Goal: Task Accomplishment & Management: Use online tool/utility

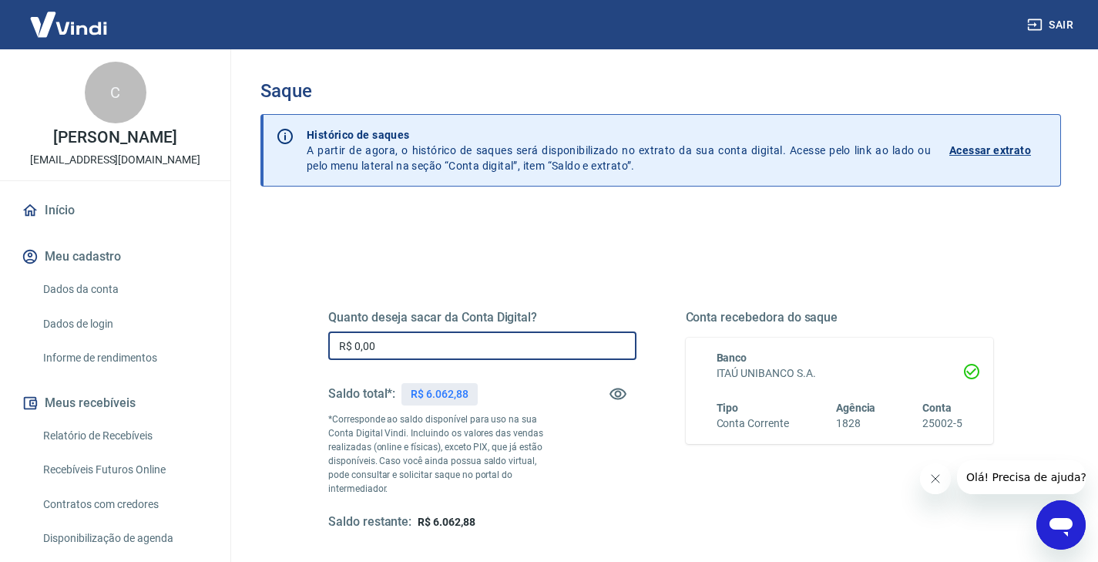
drag, startPoint x: 377, startPoint y: 345, endPoint x: 300, endPoint y: 339, distance: 76.5
click at [300, 339] on div "Quanto deseja sacar da Conta Digital? R$ 0,00 ​ Saldo total*: R$ 6.062,88 *Corr…" at bounding box center [660, 428] width 739 height 372
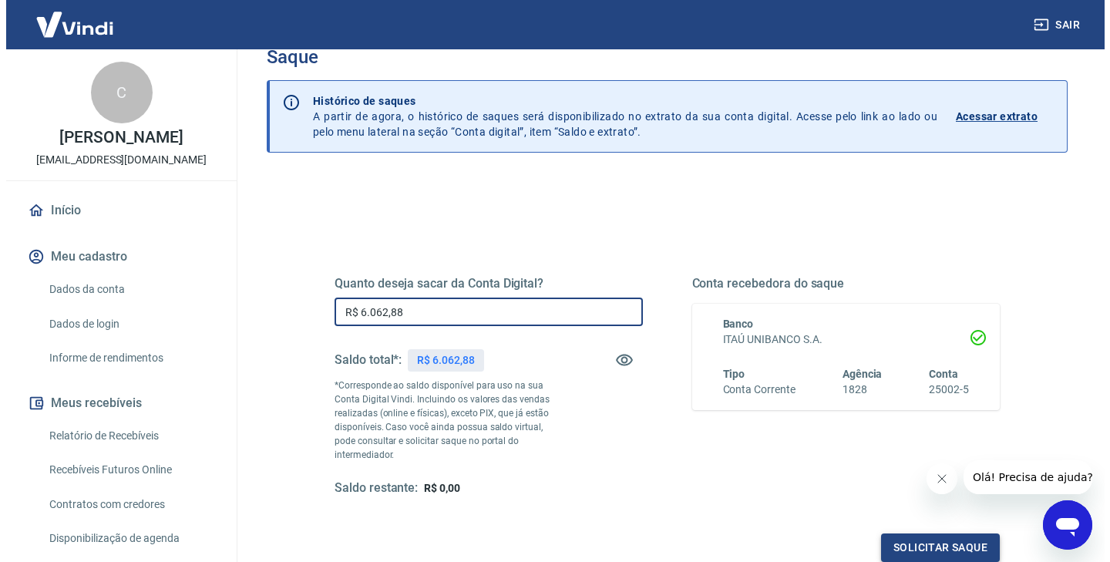
scroll to position [126, 0]
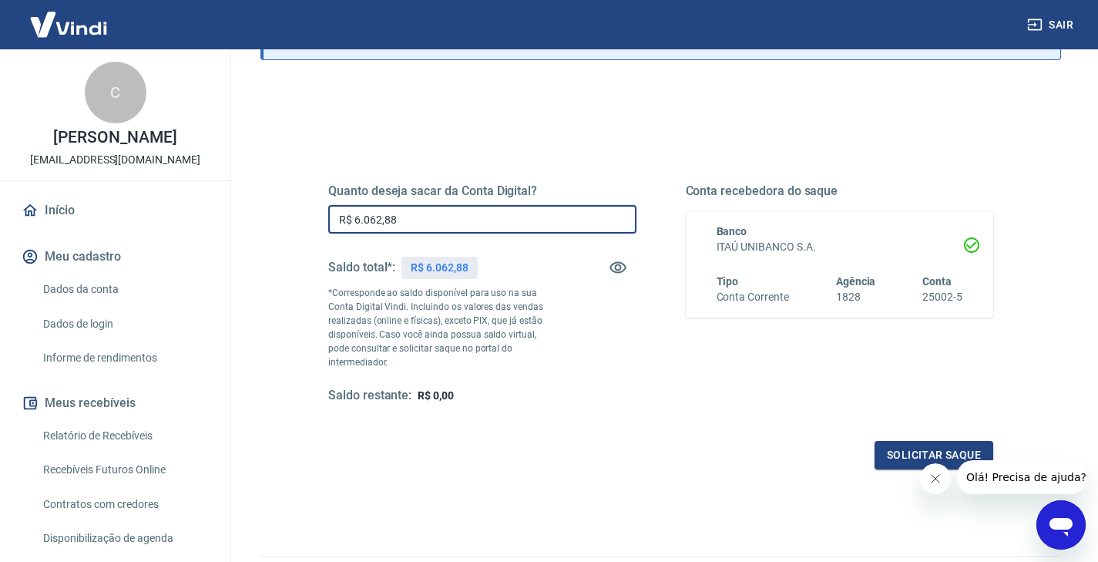
type input "R$ 6.062,88"
drag, startPoint x: 936, startPoint y: 478, endPoint x: 927, endPoint y: 465, distance: 15.4
click at [936, 478] on icon "Fechar mensagem da empresa" at bounding box center [935, 478] width 12 height 12
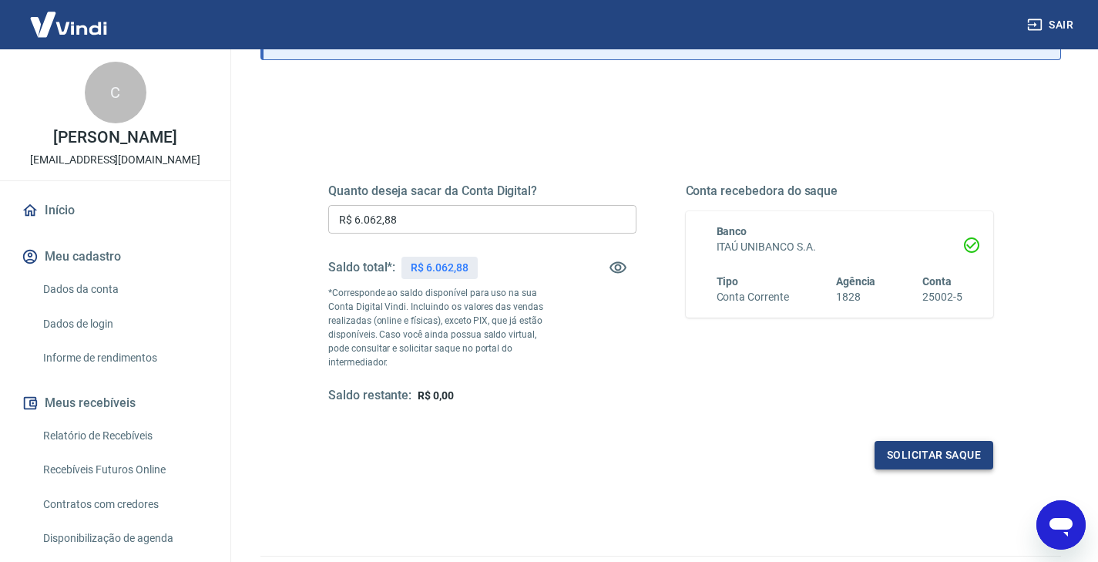
click at [925, 449] on button "Solicitar saque" at bounding box center [934, 455] width 119 height 29
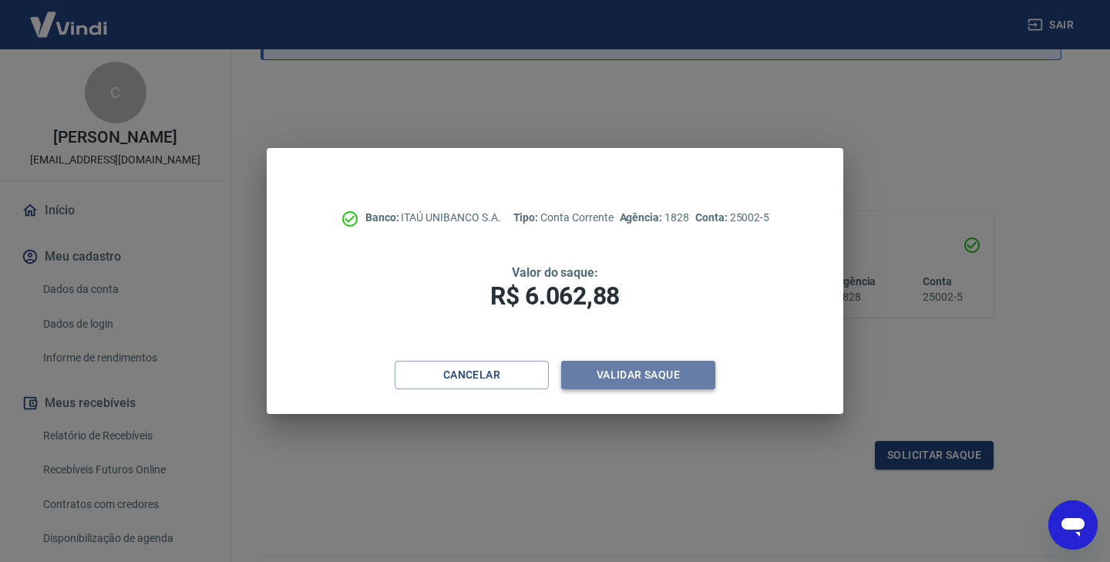
click at [658, 368] on button "Validar saque" at bounding box center [638, 375] width 154 height 29
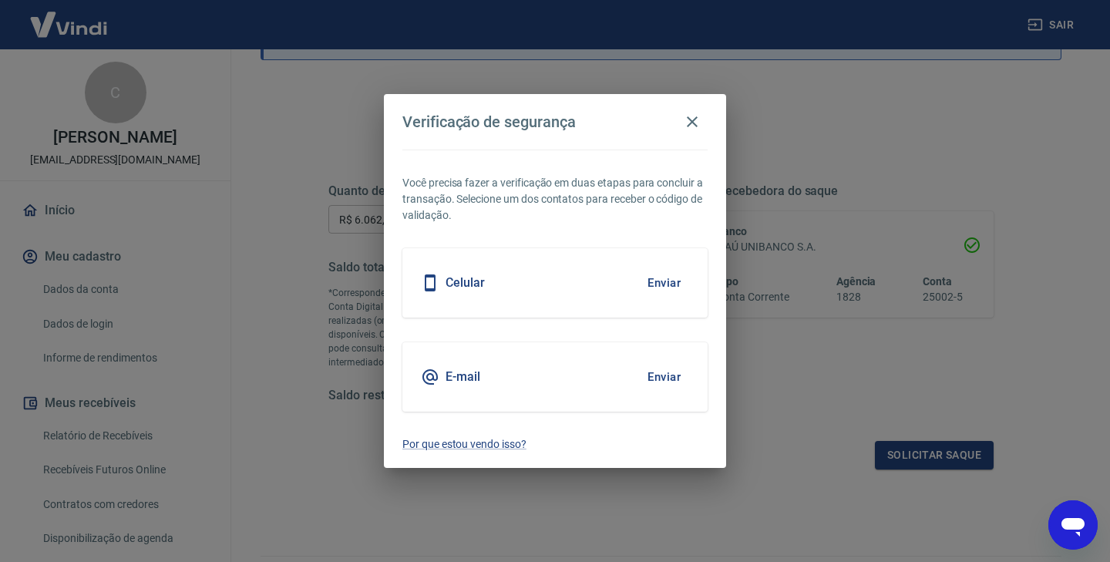
drag, startPoint x: 676, startPoint y: 284, endPoint x: 709, endPoint y: 259, distance: 41.3
click at [676, 284] on button "Enviar" at bounding box center [664, 283] width 50 height 32
drag, startPoint x: 651, startPoint y: 282, endPoint x: 712, endPoint y: 250, distance: 68.6
click at [653, 282] on button "Enviar" at bounding box center [664, 283] width 50 height 32
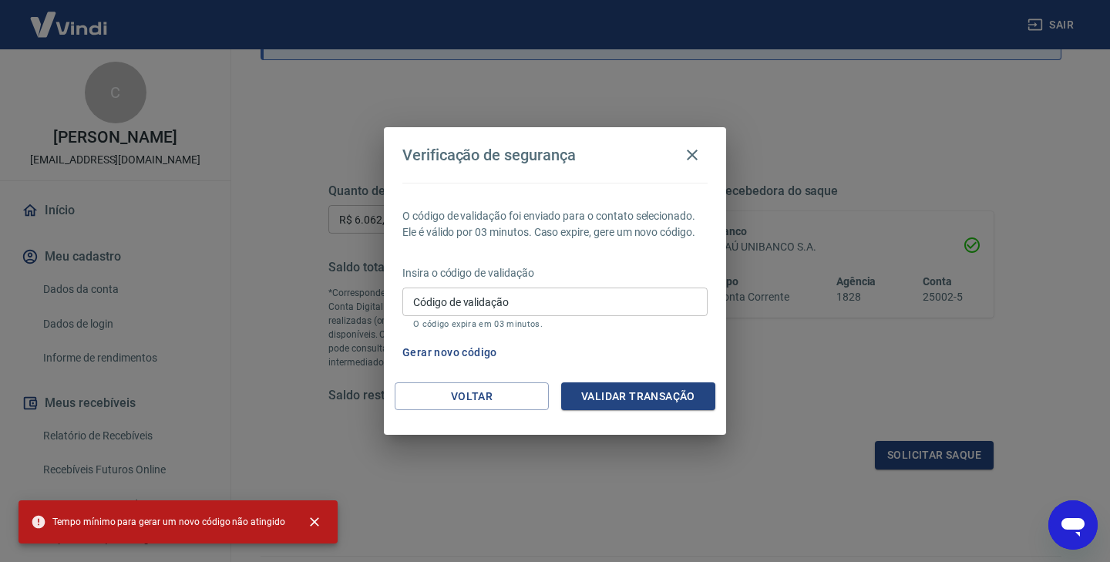
click at [533, 301] on input "Código de validação" at bounding box center [554, 301] width 305 height 29
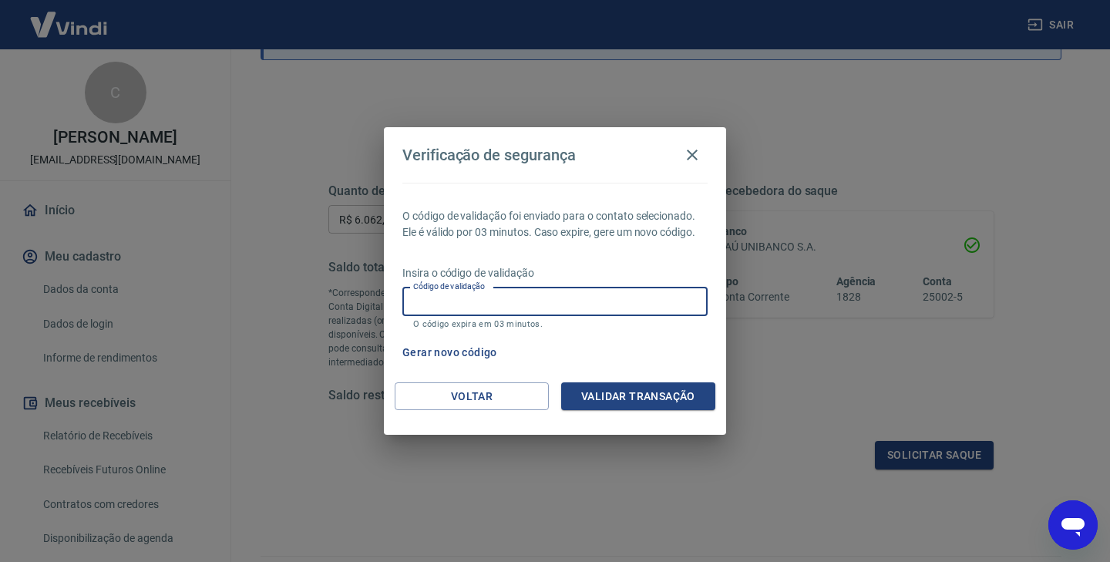
click at [679, 310] on input "Código de validação" at bounding box center [554, 301] width 305 height 29
click at [669, 314] on input "Código de validação" at bounding box center [554, 301] width 305 height 29
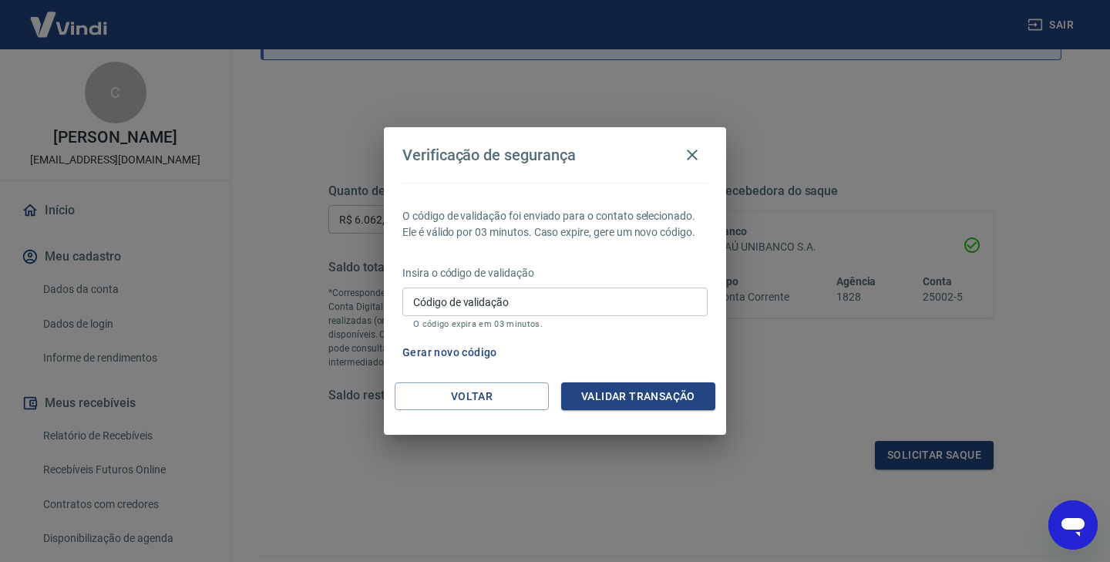
click at [643, 331] on div "Insira o código de validação Código de validação Código de validação O código e…" at bounding box center [554, 298] width 305 height 67
click at [644, 307] on input "Código de validação" at bounding box center [554, 301] width 305 height 29
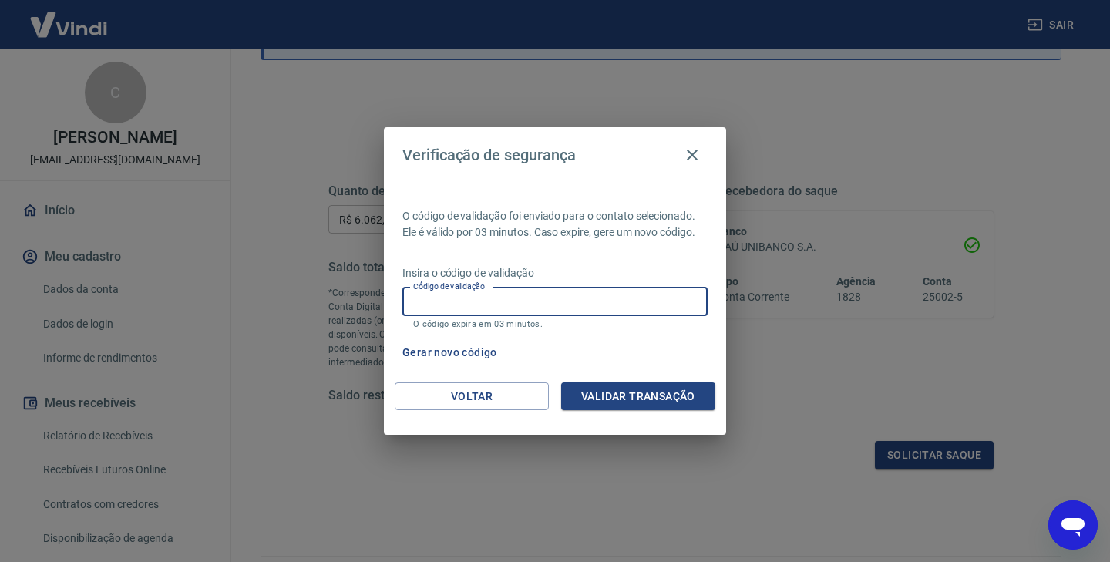
drag, startPoint x: 619, startPoint y: 296, endPoint x: 637, endPoint y: 306, distance: 20.4
click at [619, 296] on input "Código de validação" at bounding box center [554, 301] width 305 height 29
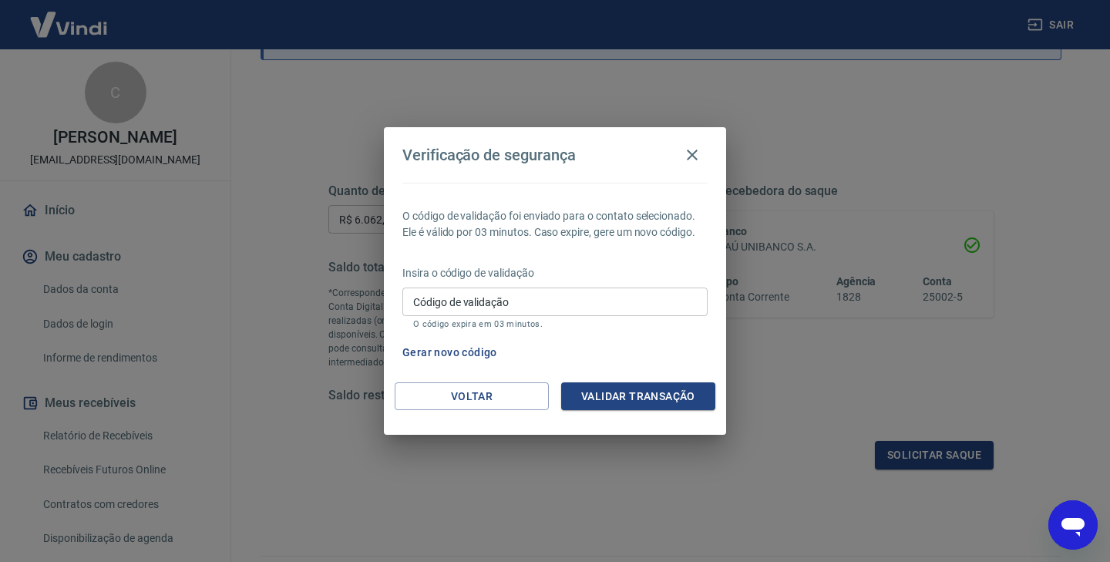
click at [661, 349] on div "Gerar novo código" at bounding box center [551, 352] width 311 height 29
click at [472, 354] on button "Gerar novo código" at bounding box center [449, 352] width 107 height 29
click at [623, 336] on div "O código de validação foi enviado para o contato selecionado. Ele é válido por …" at bounding box center [555, 283] width 342 height 200
click at [509, 317] on div "Código de validação Código de validação O código expira em 03 minutos." at bounding box center [554, 308] width 305 height 42
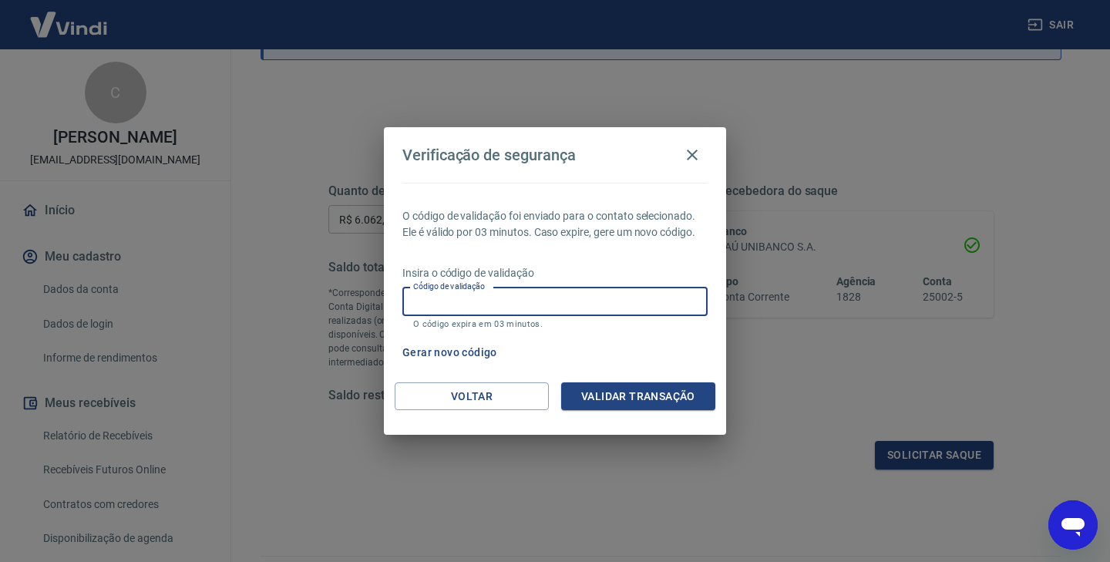
click at [515, 308] on input "Código de validação" at bounding box center [554, 301] width 305 height 29
click at [613, 307] on input "Código de validação" at bounding box center [554, 301] width 305 height 29
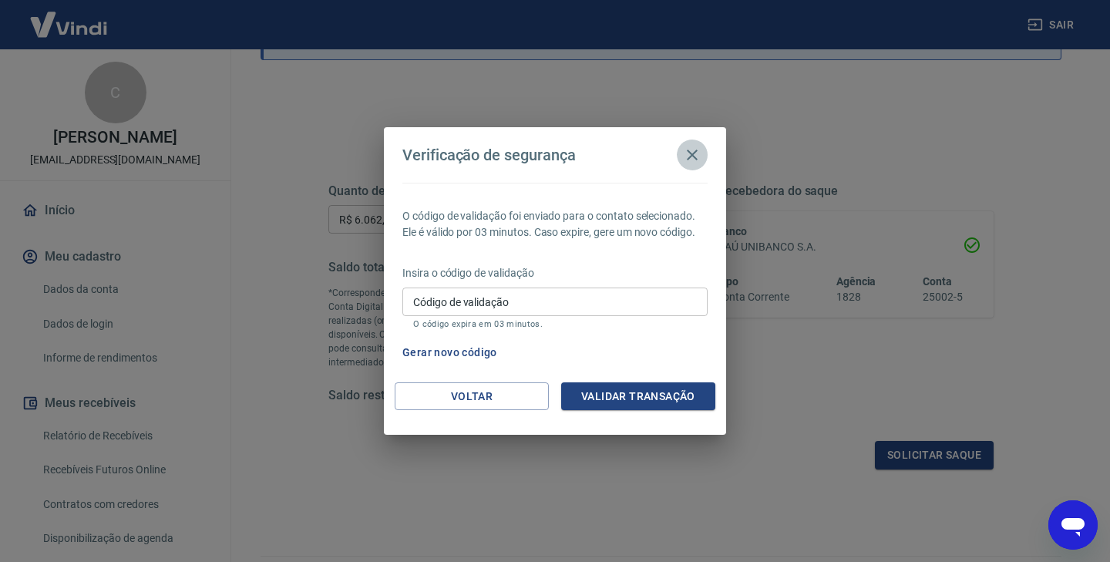
click at [692, 156] on icon "button" at bounding box center [692, 155] width 18 height 18
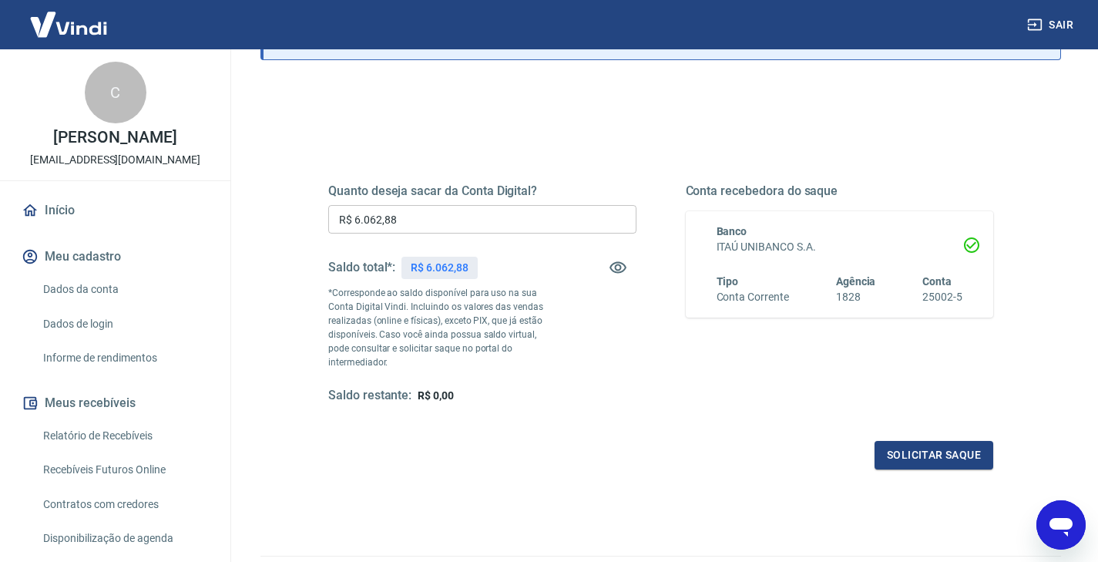
click at [806, 126] on div "Quanto deseja sacar da Conta Digital? R$ 6.062,88 ​ Saldo total*: R$ 6.062,88 *…" at bounding box center [661, 302] width 702 height 372
click at [905, 447] on button "Solicitar saque" at bounding box center [934, 455] width 119 height 29
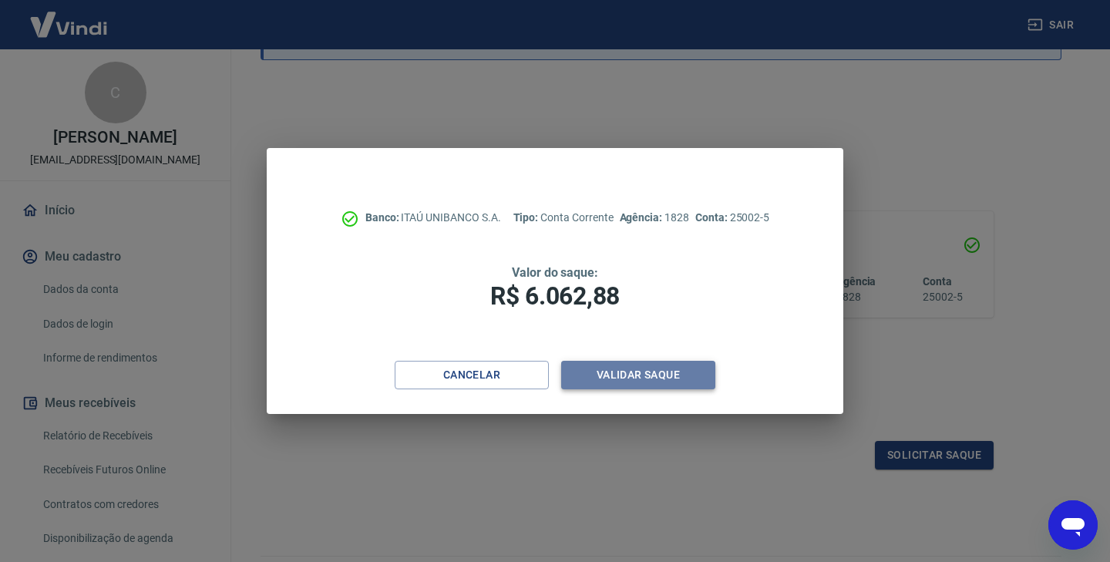
click at [639, 376] on button "Validar saque" at bounding box center [638, 375] width 154 height 29
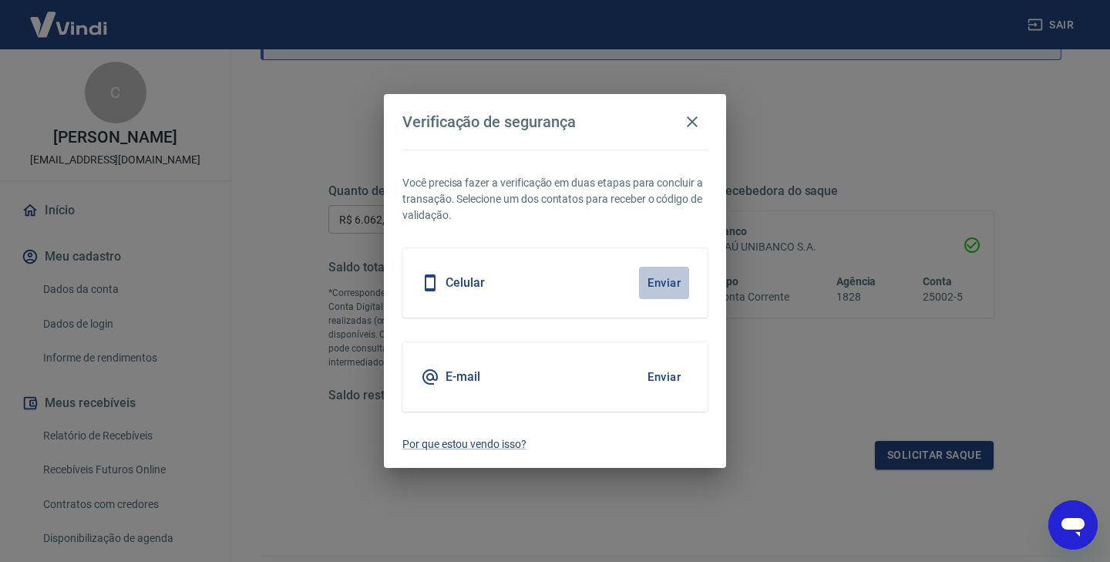
click at [664, 281] on button "Enviar" at bounding box center [664, 283] width 50 height 32
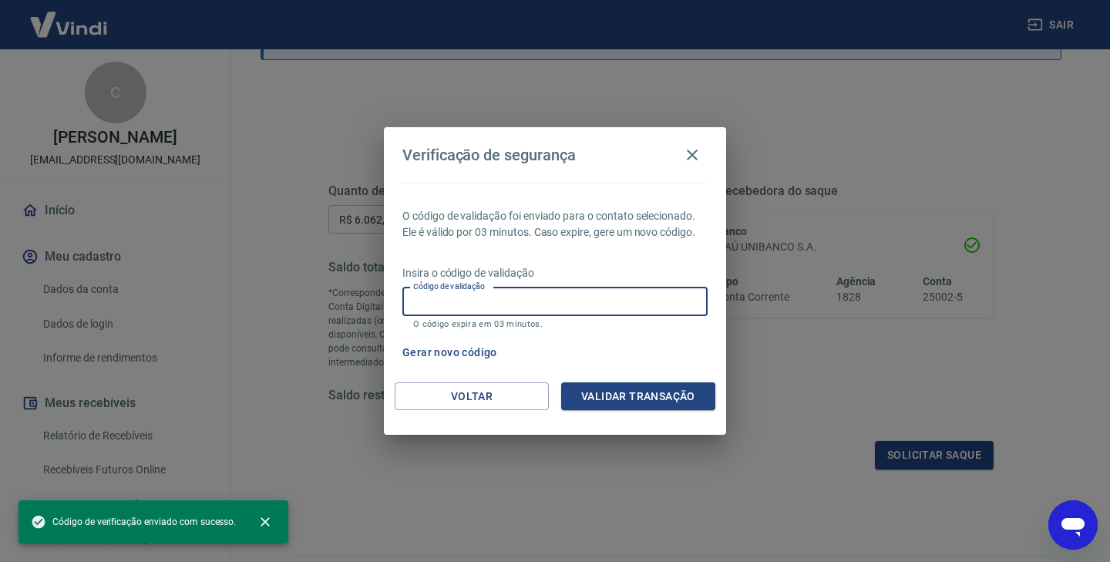
click at [563, 300] on input "Código de validação" at bounding box center [554, 301] width 305 height 29
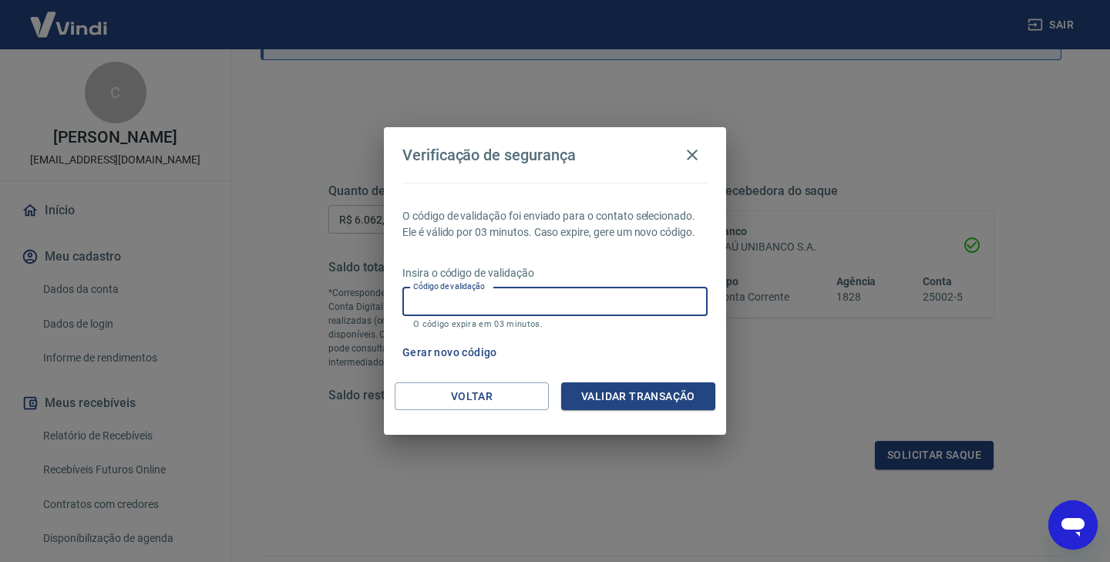
click at [524, 297] on input "Código de validação" at bounding box center [554, 301] width 305 height 29
type input "241792"
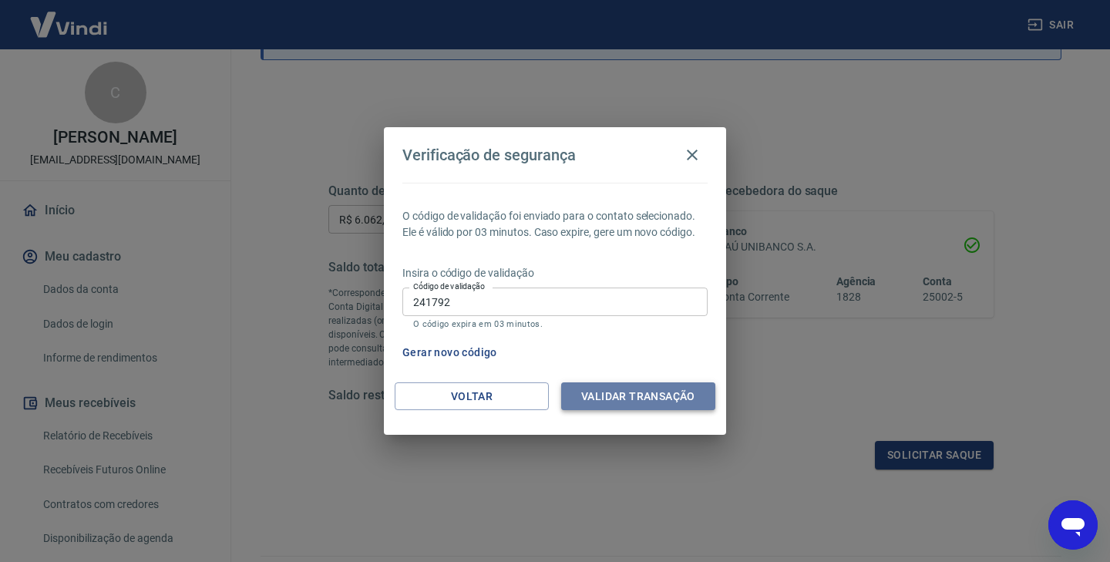
click at [614, 396] on button "Validar transação" at bounding box center [638, 396] width 154 height 29
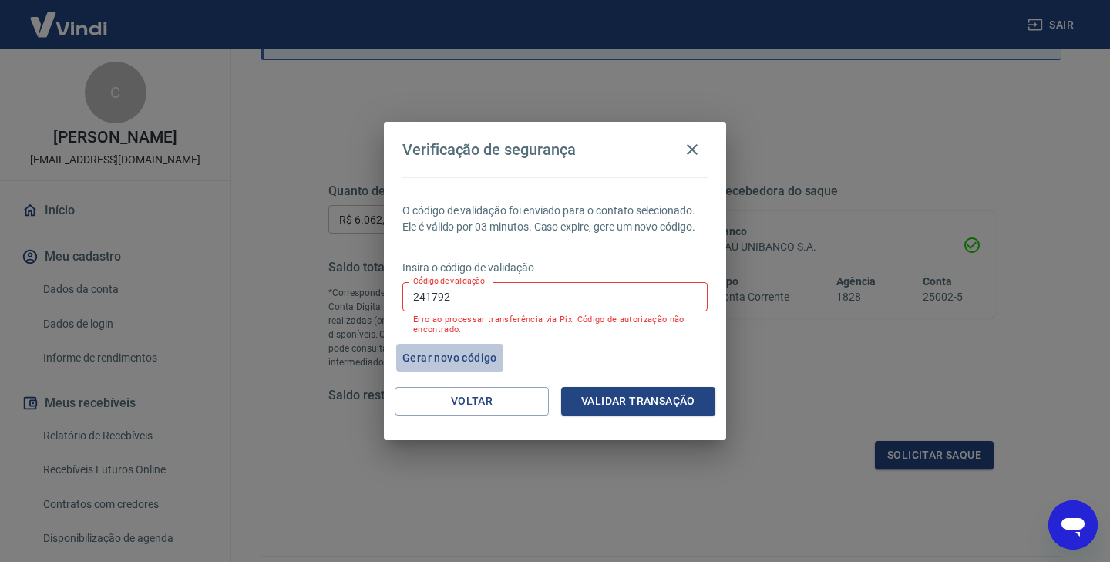
click at [462, 358] on button "Gerar novo código" at bounding box center [449, 358] width 107 height 29
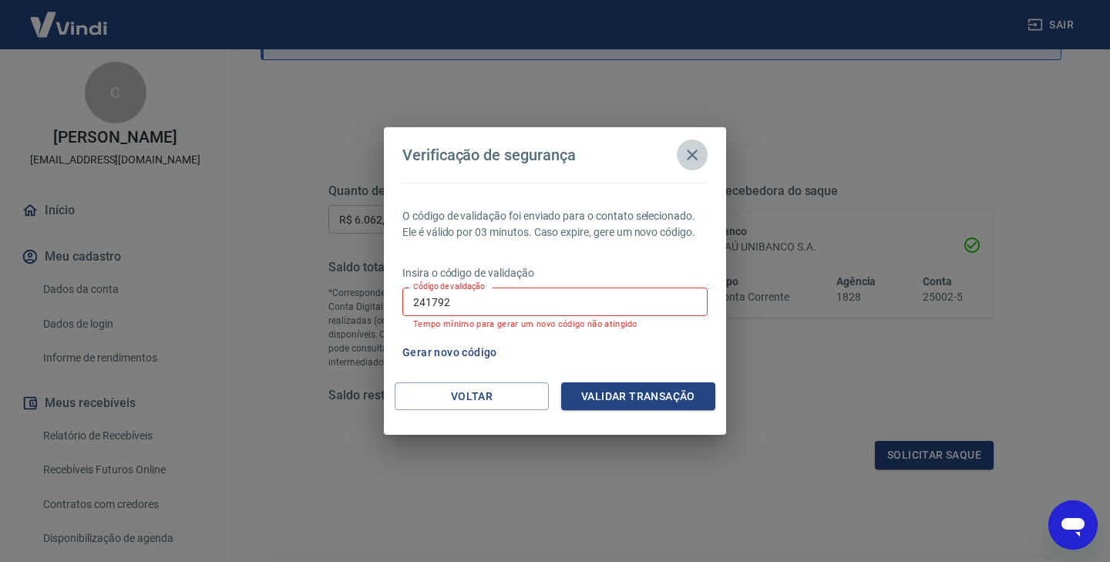
drag, startPoint x: 691, startPoint y: 154, endPoint x: 684, endPoint y: 235, distance: 81.2
click at [691, 155] on icon "button" at bounding box center [692, 154] width 11 height 11
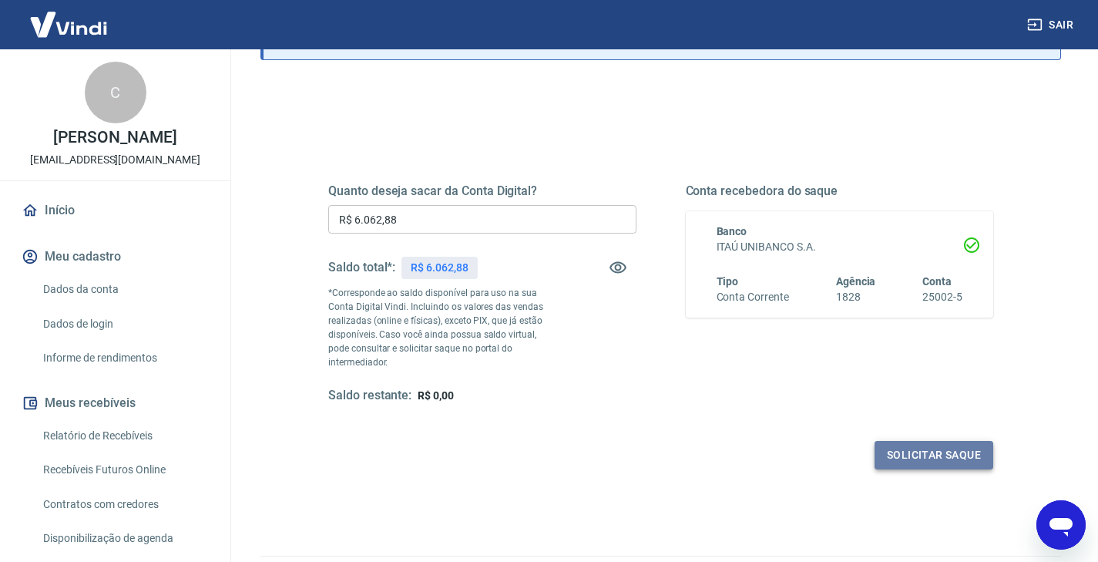
click at [925, 442] on button "Solicitar saque" at bounding box center [934, 455] width 119 height 29
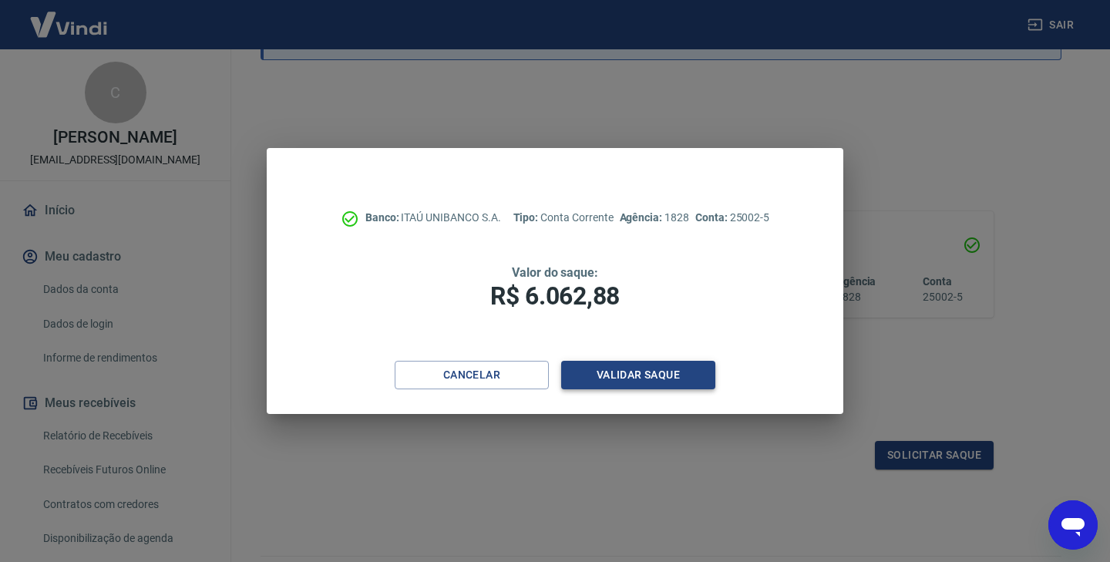
click at [629, 383] on button "Validar saque" at bounding box center [638, 375] width 154 height 29
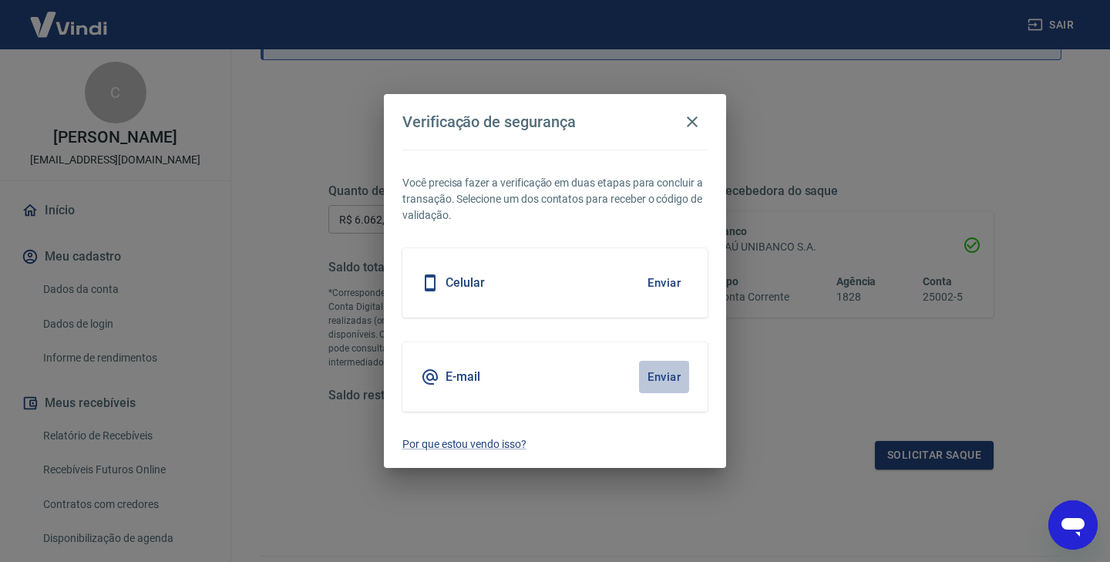
drag, startPoint x: 664, startPoint y: 375, endPoint x: 644, endPoint y: 394, distance: 27.8
click at [665, 375] on button "Enviar" at bounding box center [664, 377] width 50 height 32
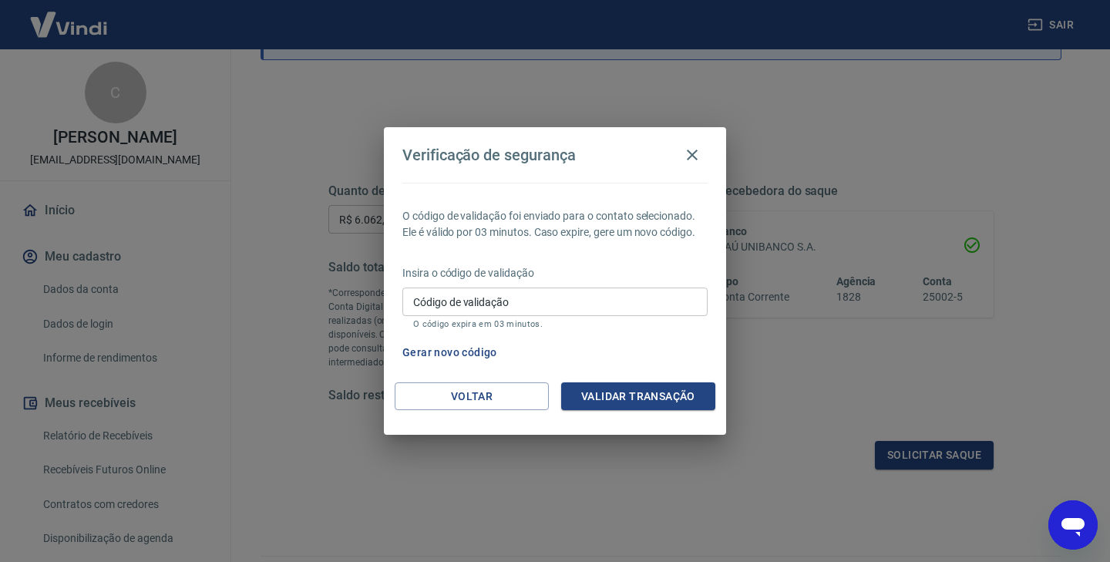
click at [532, 303] on input "Código de validação" at bounding box center [554, 301] width 305 height 29
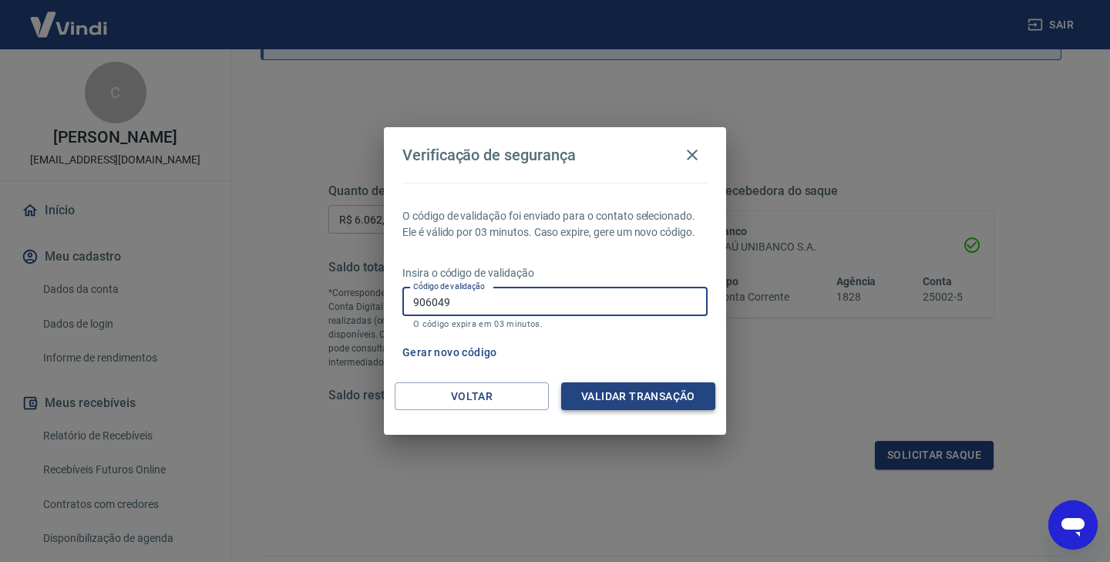
type input "906049"
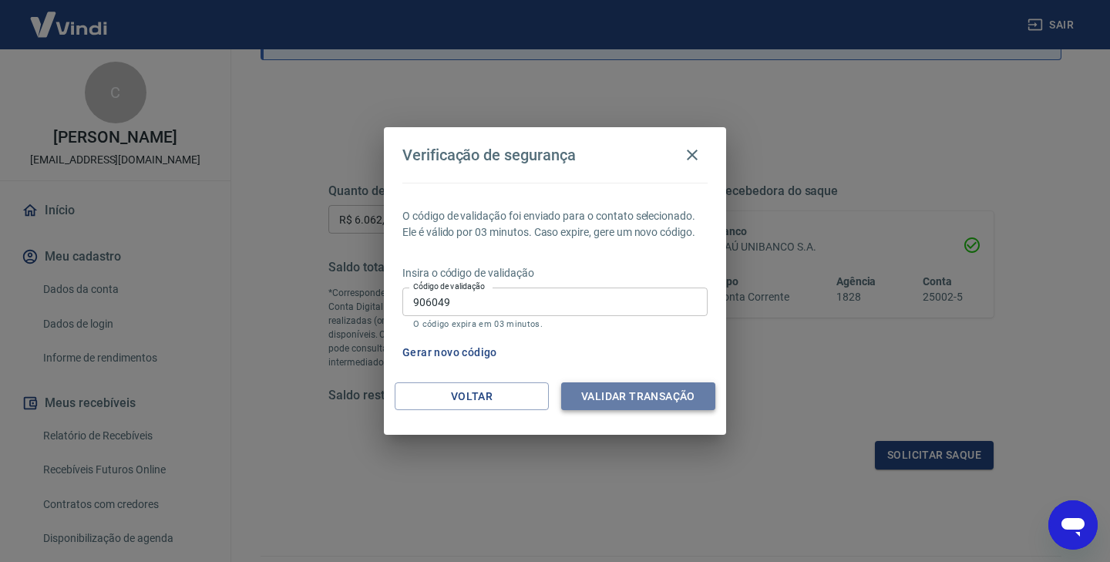
click at [608, 392] on button "Validar transação" at bounding box center [638, 396] width 154 height 29
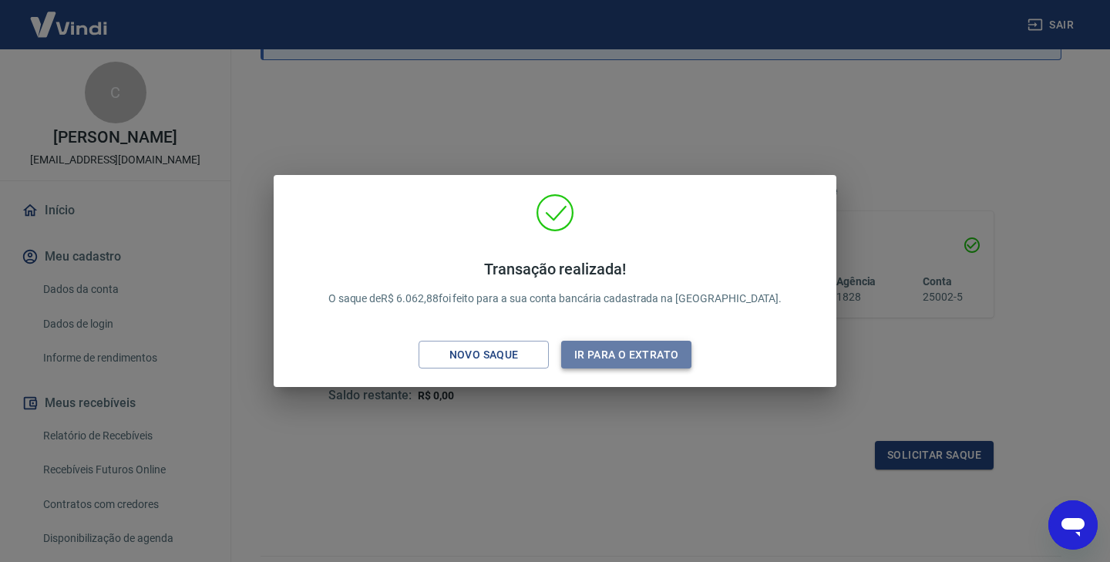
click at [646, 358] on button "Ir para o extrato" at bounding box center [626, 355] width 130 height 29
